Goal: Task Accomplishment & Management: Complete application form

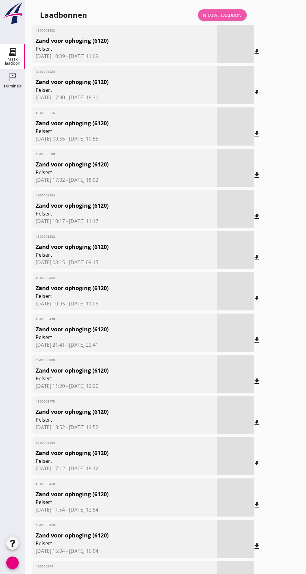
click at [232, 10] on link "Nieuwe laadbon" at bounding box center [222, 14] width 49 height 11
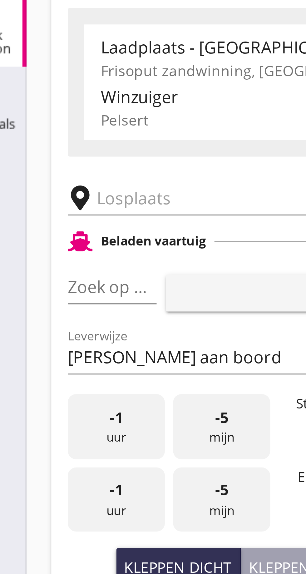
click at [56, 110] on input "text" at bounding box center [99, 108] width 107 height 10
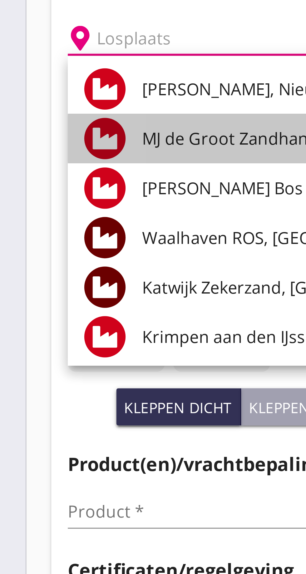
click at [89, 140] on font "MJ de Groot Zandhandel BV - [GEOGRAPHIC_DATA], [GEOGRAPHIC_DATA]" at bounding box center [145, 138] width 171 height 7
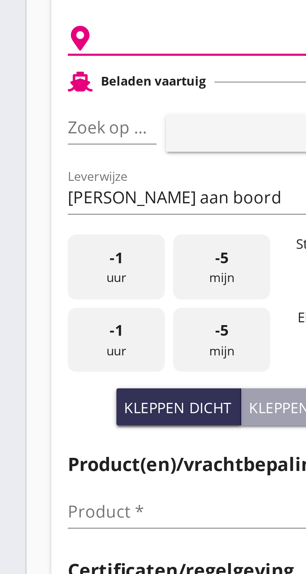
type input "[PERSON_NAME] Zandhandel B.V. - Spaansepolder, [GEOGRAPHIC_DATA]"
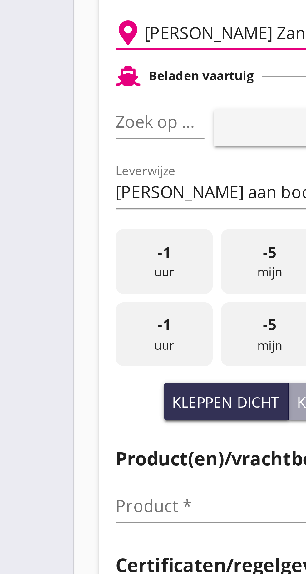
click at [50, 135] on font "pijl_drop_down" at bounding box center [60, 134] width 105 height 7
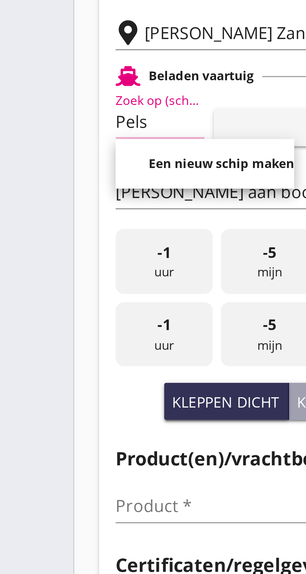
scroll to position [0, 3]
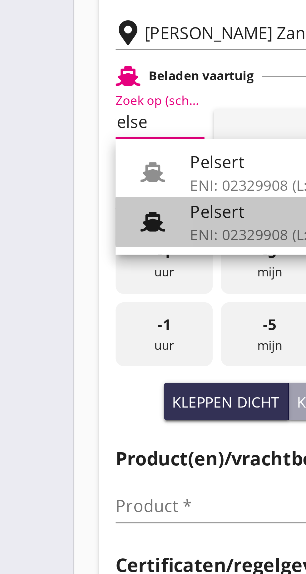
click at [72, 167] on font "ENI: 02329908 (L:86 x B:)" at bounding box center [85, 169] width 51 height 6
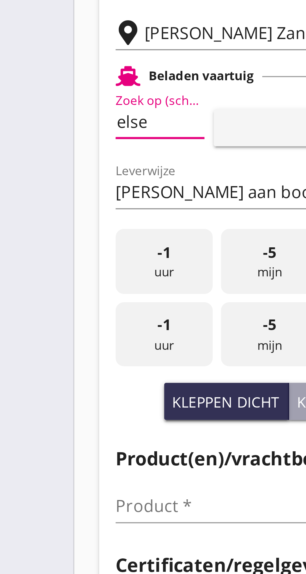
type input "Pelsert"
type input "[PERSON_NAME]"
type input "1087"
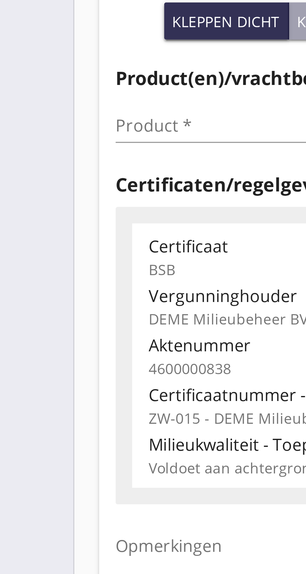
type input "Pelsert"
click at [52, 249] on input "Product *" at bounding box center [76, 251] width 79 height 10
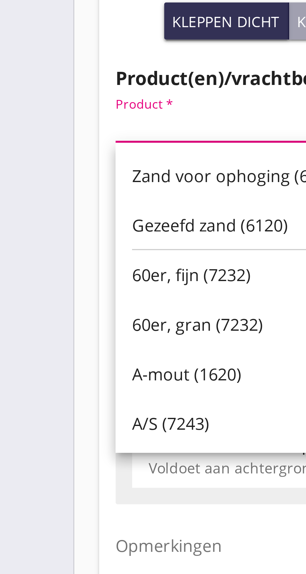
scroll to position [0, 0]
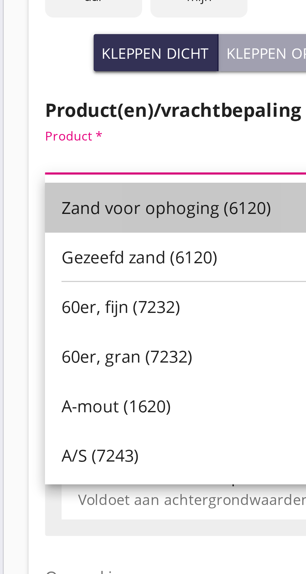
click at [84, 269] on font "Zand voor ophoging (6120)" at bounding box center [73, 266] width 63 height 7
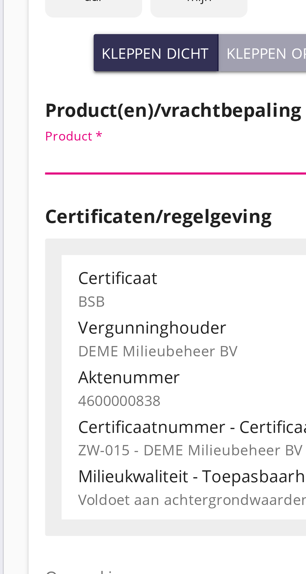
type input "Zand voor ophoging (6120)"
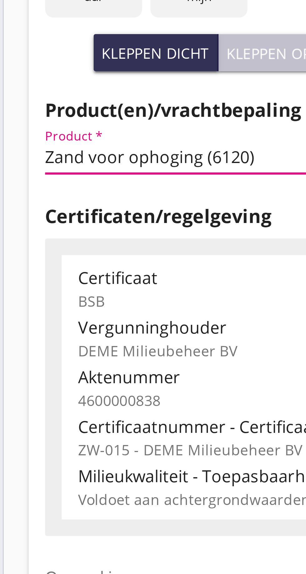
click at [106, 219] on font "Kleppen open" at bounding box center [108, 220] width 32 height 6
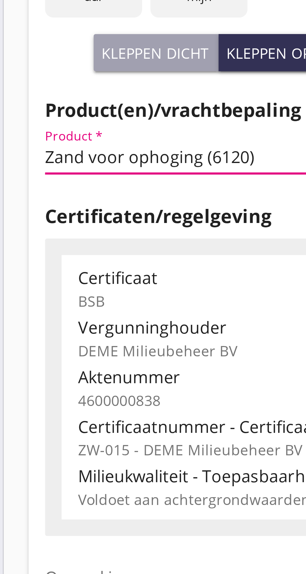
type input "725"
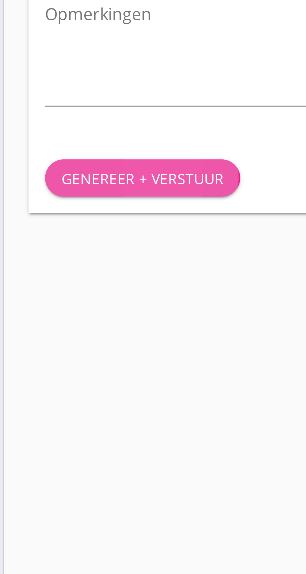
click at [72, 427] on font "Genereer + verstuur" at bounding box center [66, 428] width 49 height 6
